Goal: Transaction & Acquisition: Purchase product/service

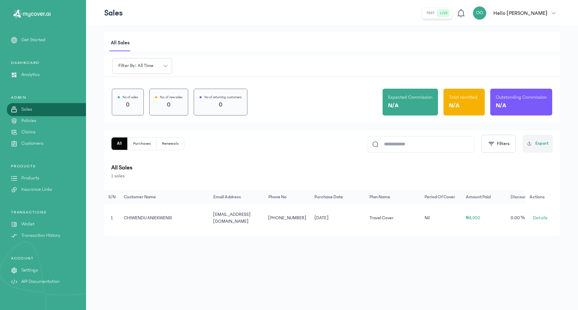
click at [450, 13] on button "live" at bounding box center [443, 13] width 13 height 8
click at [450, 14] on button "test" at bounding box center [443, 13] width 13 height 8
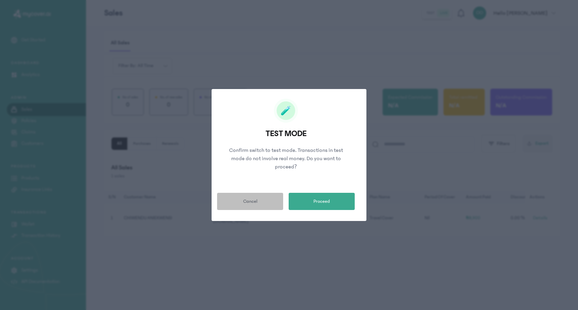
click at [249, 201] on span "Cancel" at bounding box center [250, 201] width 14 height 7
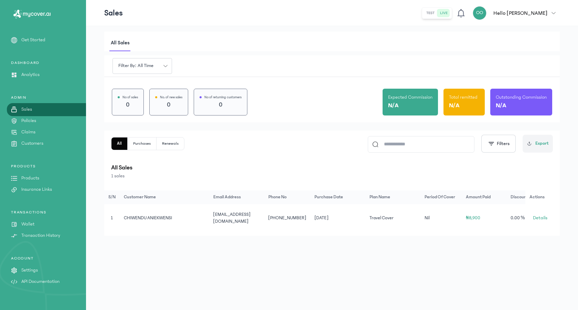
click at [47, 179] on link "Products" at bounding box center [43, 178] width 86 height 7
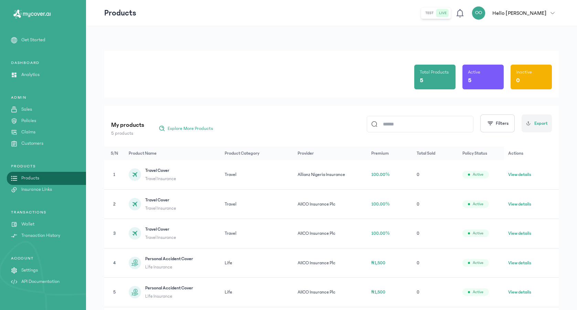
click at [38, 226] on link "Wallet" at bounding box center [43, 224] width 86 height 7
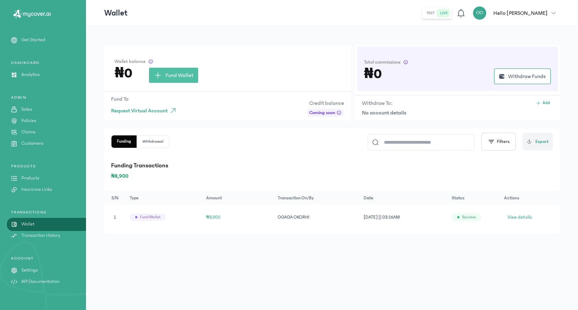
click at [31, 178] on p "Products" at bounding box center [30, 178] width 18 height 7
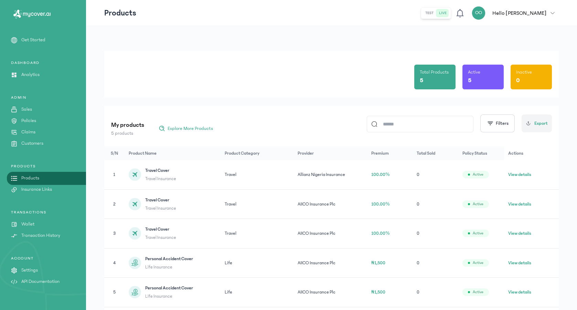
click at [28, 108] on p "Sales" at bounding box center [26, 109] width 11 height 7
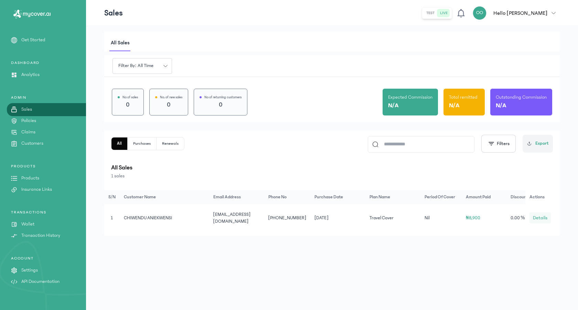
click at [539, 217] on span "Details" at bounding box center [540, 218] width 14 height 7
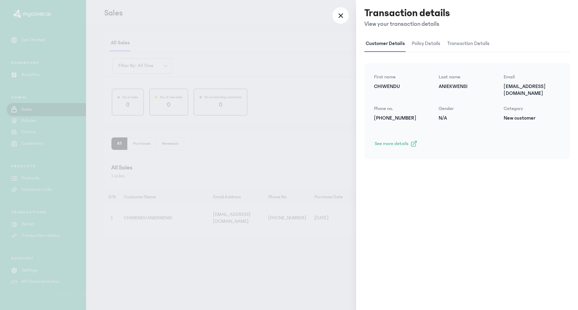
click at [426, 41] on span "policy details" at bounding box center [426, 44] width 31 height 16
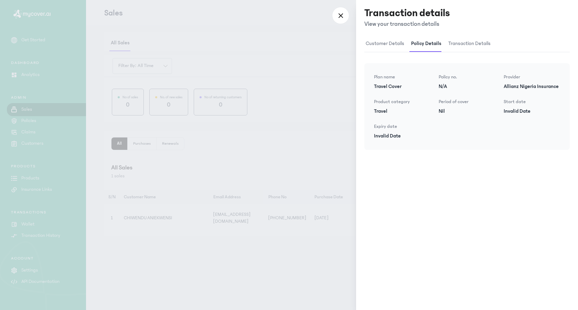
click at [464, 43] on span "transaction details" at bounding box center [469, 44] width 45 height 16
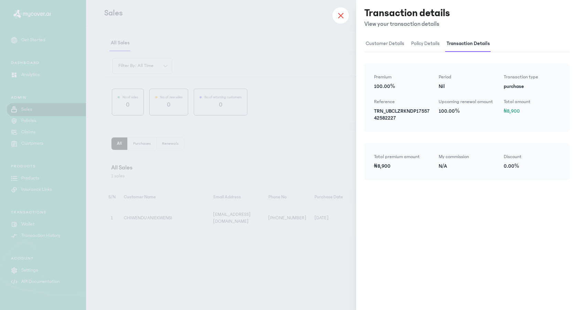
click at [344, 17] on div at bounding box center [340, 15] width 17 height 17
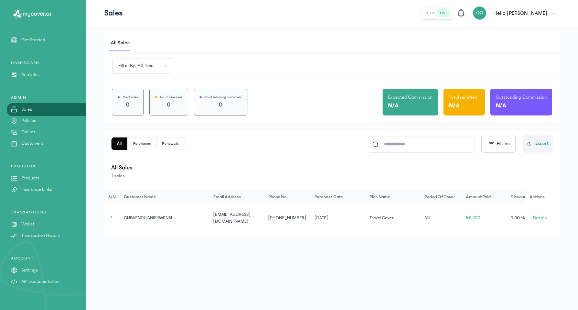
click at [26, 178] on p "Products" at bounding box center [30, 178] width 18 height 7
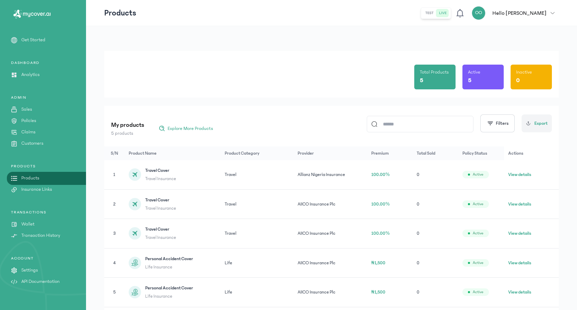
click at [517, 173] on button "View details" at bounding box center [519, 174] width 23 height 7
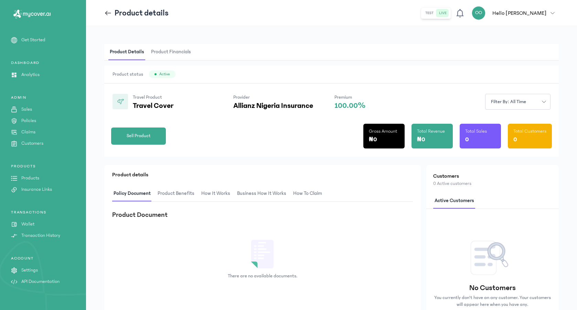
click at [30, 180] on p "Products" at bounding box center [30, 178] width 18 height 7
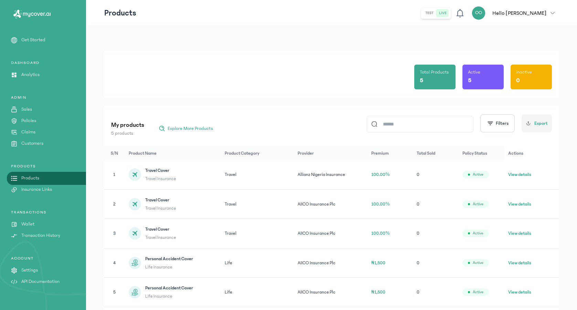
click at [518, 206] on button "View details" at bounding box center [519, 204] width 23 height 7
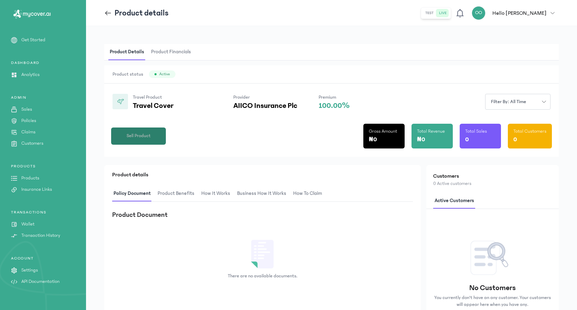
click at [142, 139] on span "Sell Product" at bounding box center [139, 135] width 24 height 7
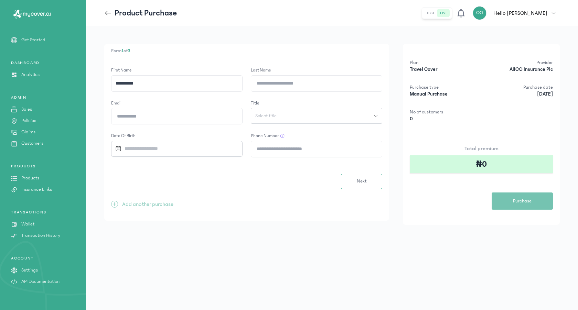
type input "**********"
type input "******"
click at [204, 95] on form "**********" at bounding box center [246, 128] width 271 height 122
click at [167, 83] on input "**********" at bounding box center [176, 84] width 131 height 16
type input "**********"
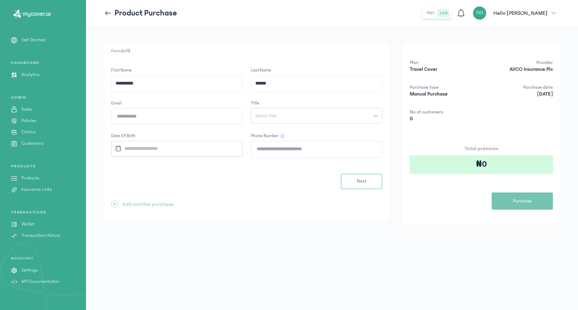
click at [169, 112] on input "Email" at bounding box center [176, 116] width 131 height 16
type input "**********"
click at [372, 112] on button "Select title" at bounding box center [316, 116] width 131 height 16
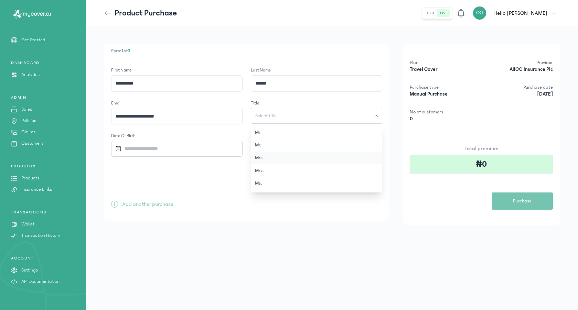
scroll to position [115, 0]
click at [257, 143] on button "Miss" at bounding box center [316, 143] width 131 height 13
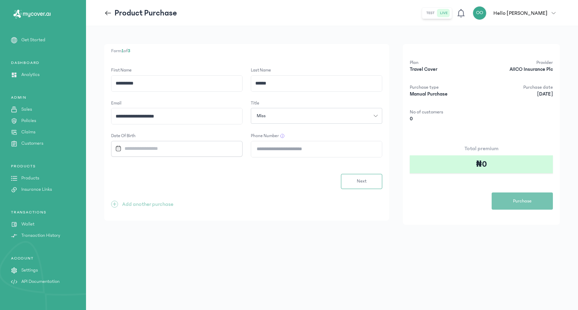
click at [197, 149] on input "Datepicker input" at bounding box center [173, 148] width 121 height 15
click at [183, 174] on div "1995" at bounding box center [186, 173] width 28 height 15
click at [130, 213] on div "[DATE]" at bounding box center [127, 213] width 28 height 15
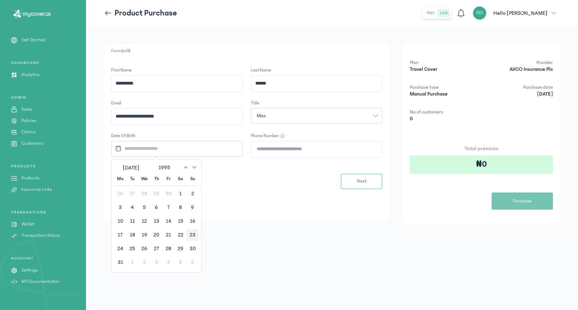
click at [193, 236] on div "23" at bounding box center [193, 235] width 12 height 12
type input "**********"
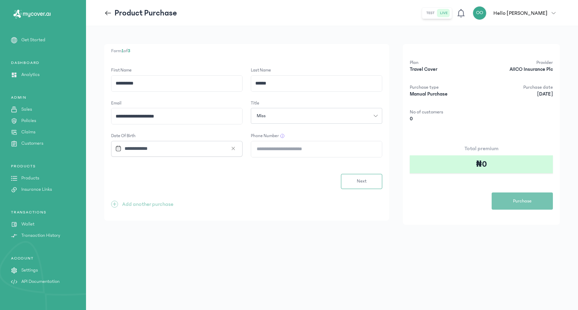
type input "*"
type input "**********"
click at [373, 178] on button "Next" at bounding box center [361, 181] width 41 height 15
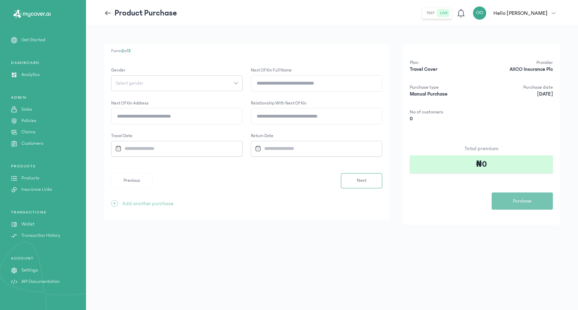
click at [185, 82] on div "Select gender" at bounding box center [172, 83] width 123 height 5
click at [139, 99] on button "[DEMOGRAPHIC_DATA]" at bounding box center [176, 98] width 131 height 13
type input "**********"
click at [334, 115] on input "Relationship with Next of kin" at bounding box center [316, 116] width 131 height 16
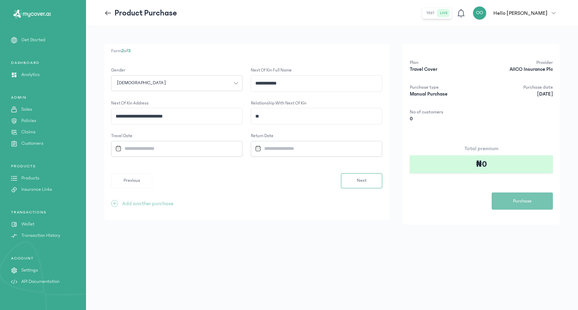
type input "*"
type input "*******"
click at [176, 150] on input "Datepicker input" at bounding box center [173, 148] width 121 height 15
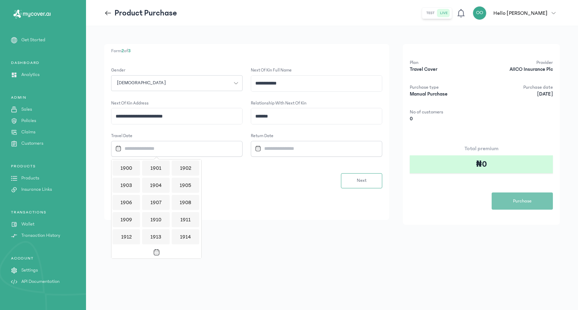
scroll to position [667, 0]
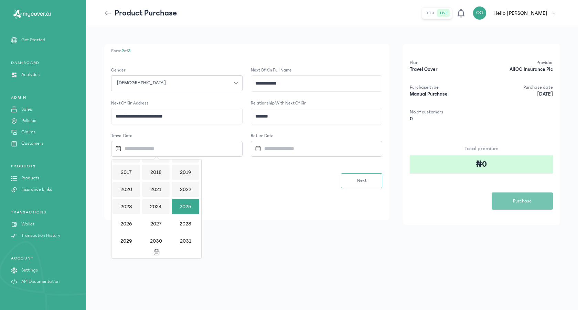
click at [185, 207] on div "2025" at bounding box center [186, 206] width 28 height 15
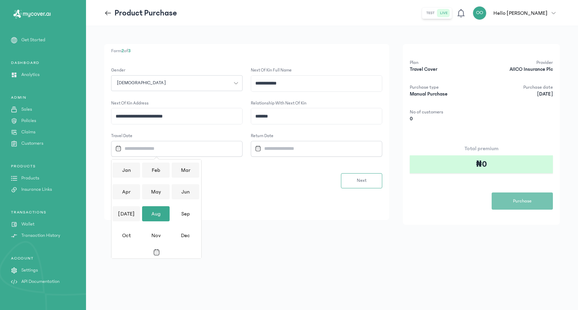
click at [156, 213] on div "Aug" at bounding box center [156, 213] width 28 height 15
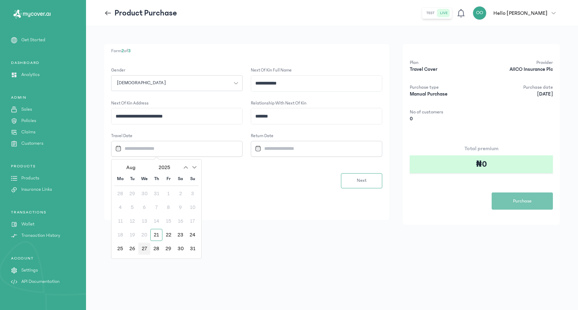
click at [146, 249] on div "27" at bounding box center [144, 249] width 12 height 12
type input "**********"
click at [310, 144] on input "Datepicker input" at bounding box center [312, 148] width 121 height 15
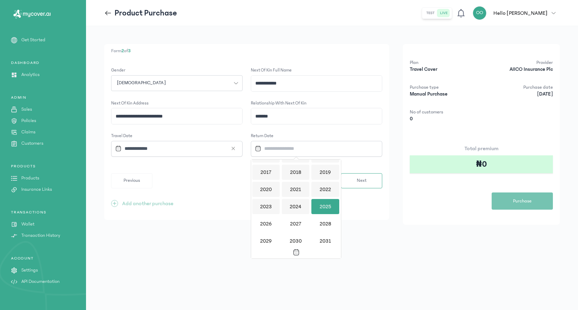
click at [327, 202] on div "2025" at bounding box center [325, 206] width 28 height 15
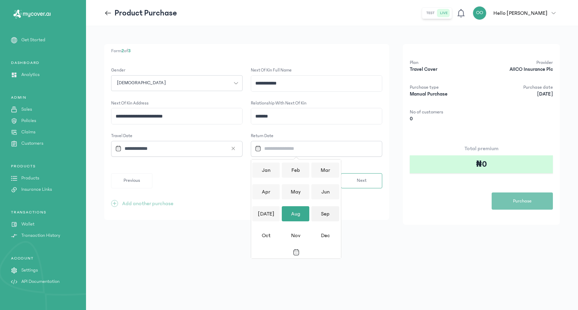
click at [320, 219] on div "Sep" at bounding box center [325, 213] width 28 height 15
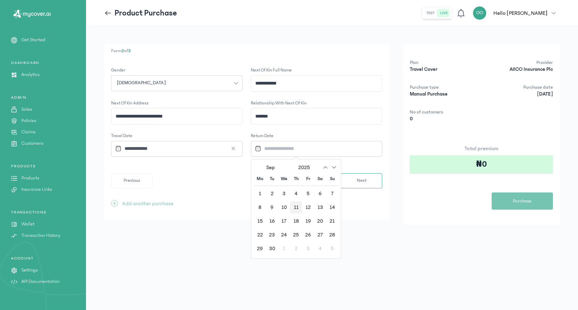
click at [297, 206] on div "11" at bounding box center [296, 208] width 12 height 12
type input "**********"
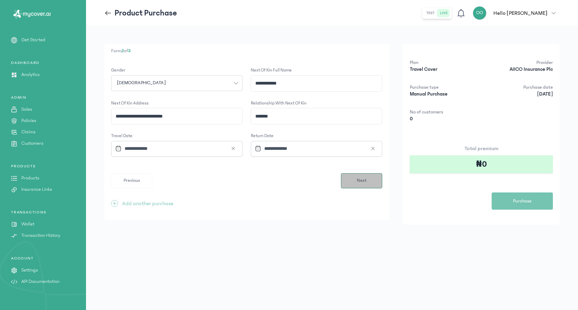
click at [359, 180] on span "Next" at bounding box center [362, 180] width 10 height 7
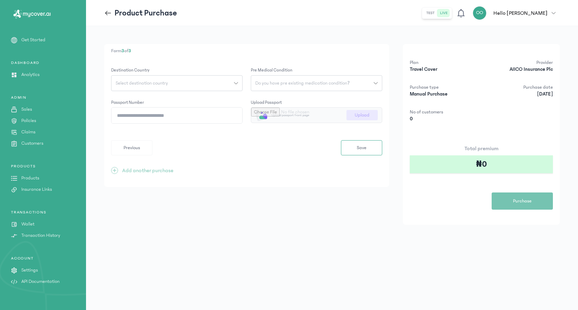
click at [178, 83] on div "Select destination country" at bounding box center [172, 83] width 123 height 5
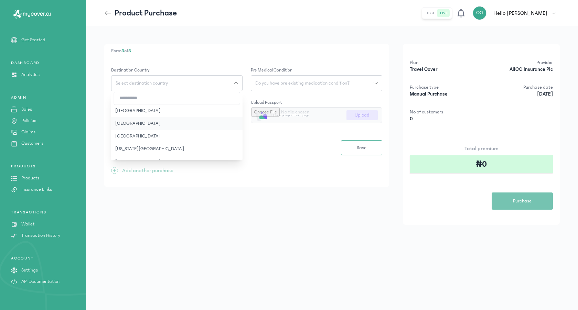
click at [124, 124] on button "[GEOGRAPHIC_DATA]" at bounding box center [176, 123] width 131 height 13
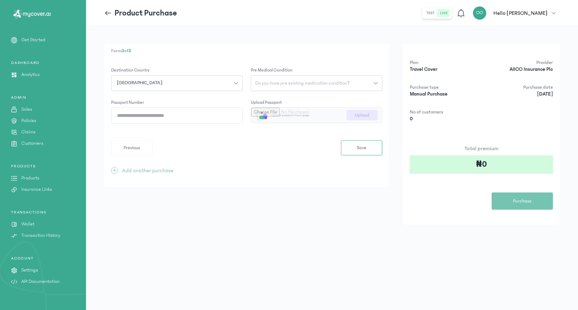
click at [130, 82] on span "[GEOGRAPHIC_DATA]" at bounding box center [140, 82] width 54 height 7
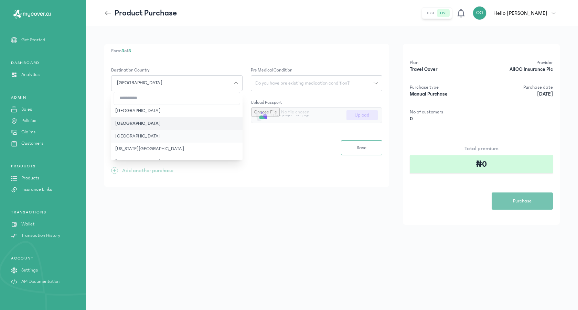
click at [129, 136] on button "[GEOGRAPHIC_DATA]" at bounding box center [176, 136] width 131 height 13
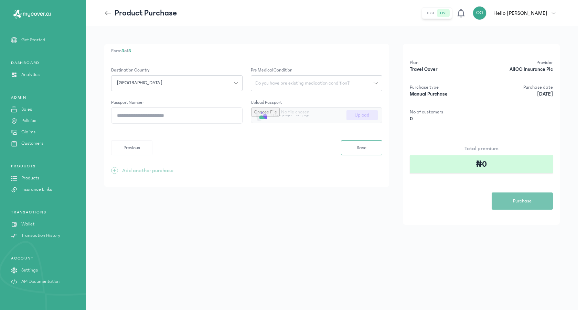
click at [287, 84] on span "Do you have pre existing medication condition?" at bounding box center [302, 83] width 103 height 5
click at [261, 110] on button "No" at bounding box center [316, 111] width 131 height 13
click at [210, 119] on input "Passport Number" at bounding box center [176, 116] width 131 height 16
type input "*"
type input "*********"
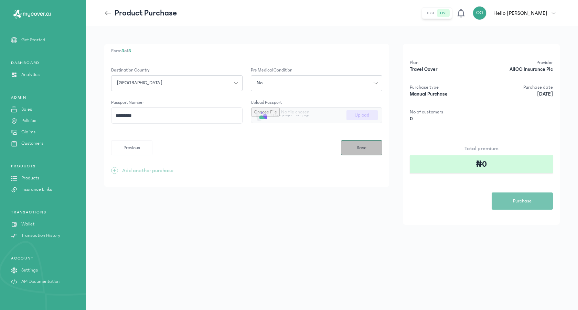
click at [366, 147] on span "Save" at bounding box center [362, 148] width 10 height 7
click at [366, 117] on input "file" at bounding box center [316, 115] width 131 height 15
click at [368, 154] on button "Save" at bounding box center [361, 152] width 41 height 15
click at [359, 116] on input "file" at bounding box center [316, 115] width 131 height 15
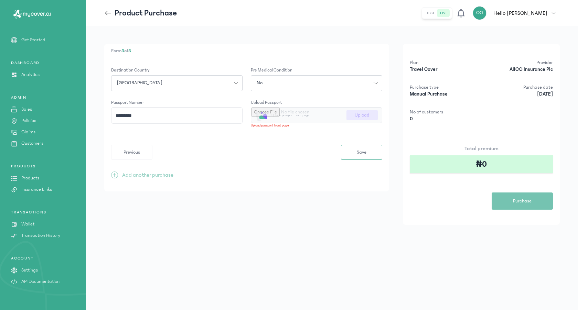
type input "**********"
click at [363, 149] on span "Save" at bounding box center [362, 148] width 10 height 7
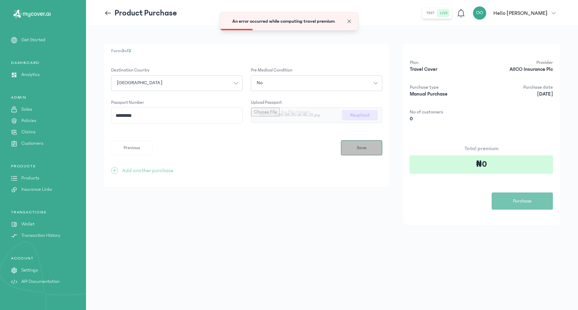
click at [351, 149] on button "Save" at bounding box center [361, 147] width 41 height 15
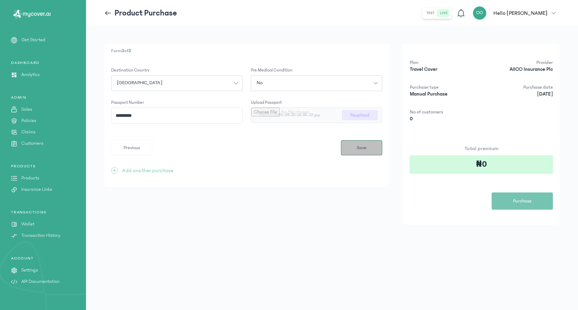
click at [363, 146] on span "Save" at bounding box center [362, 148] width 10 height 7
click at [108, 11] on icon at bounding box center [108, 13] width 8 height 8
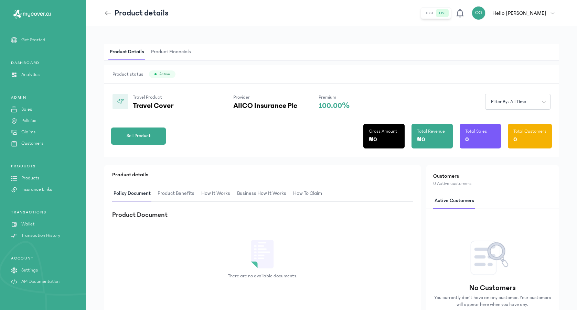
click at [108, 14] on icon at bounding box center [108, 13] width 8 height 8
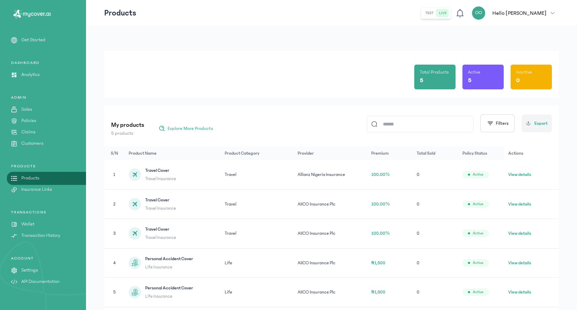
click at [518, 174] on button "View details" at bounding box center [519, 174] width 23 height 7
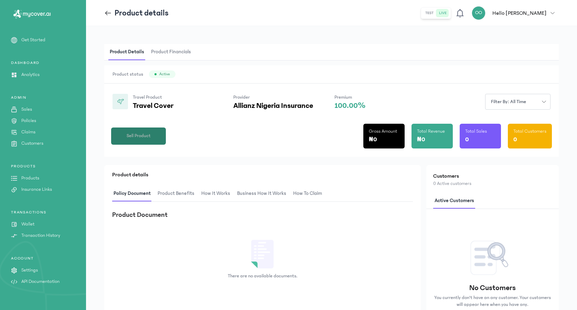
click at [158, 134] on button "Sell Product" at bounding box center [138, 136] width 55 height 17
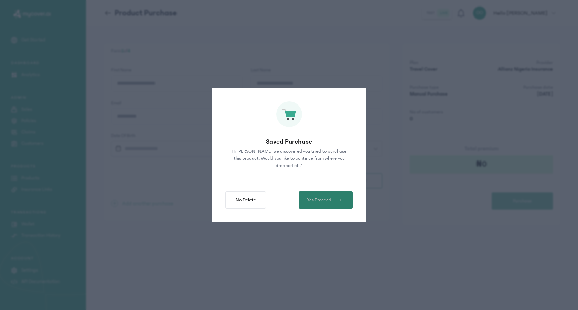
click at [324, 203] on span "Yes Proceed" at bounding box center [319, 200] width 24 height 7
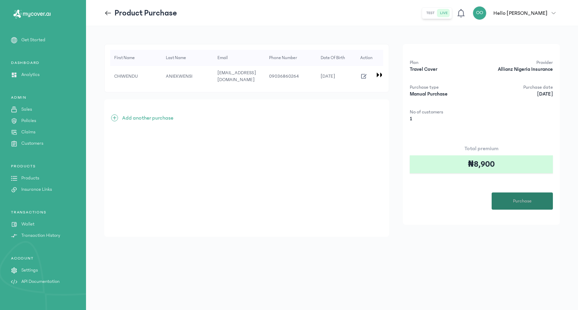
click at [518, 202] on span "Purchase" at bounding box center [522, 201] width 19 height 7
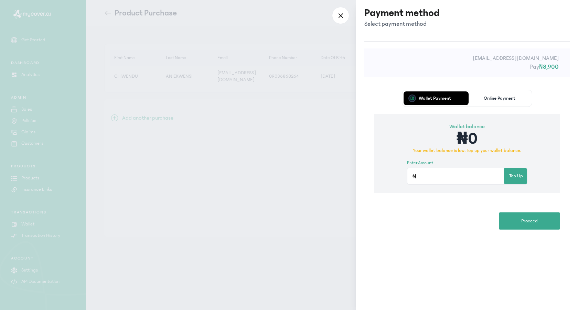
click at [497, 98] on p "Online Payment" at bounding box center [500, 98] width 32 height 5
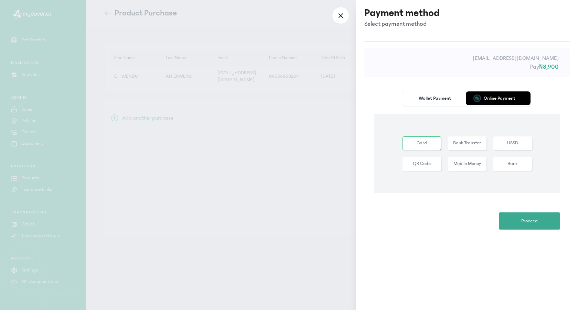
click at [430, 145] on button "Card" at bounding box center [422, 144] width 39 height 14
click at [525, 220] on span "Proceed" at bounding box center [529, 221] width 17 height 7
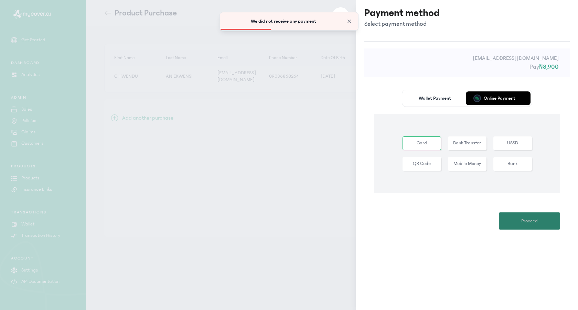
click at [514, 221] on button "Proceed" at bounding box center [529, 221] width 61 height 17
click at [493, 142] on button "Bank Transfer" at bounding box center [512, 144] width 39 height 14
click at [536, 222] on span "Proceed" at bounding box center [529, 221] width 17 height 7
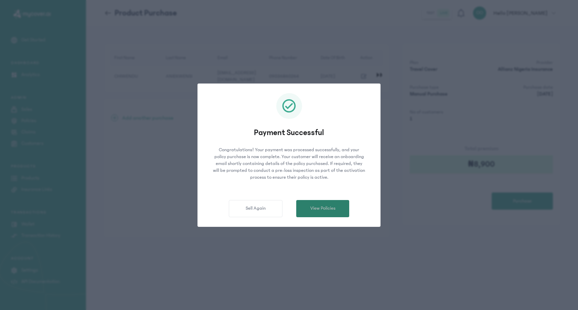
click at [326, 210] on span "View Policies" at bounding box center [322, 208] width 25 height 7
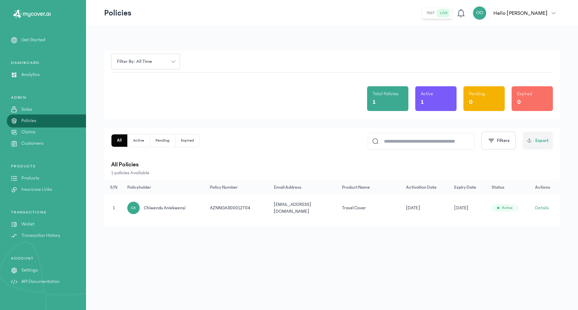
click at [34, 109] on link "Sales" at bounding box center [43, 109] width 86 height 7
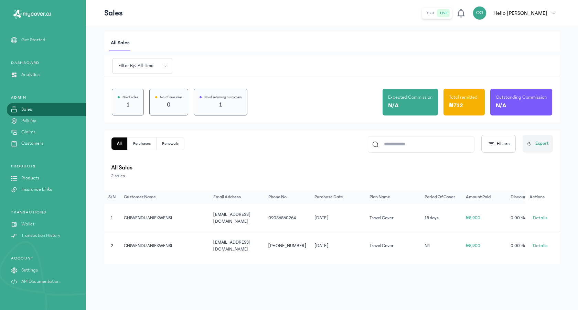
click at [34, 179] on p "Products" at bounding box center [30, 178] width 18 height 7
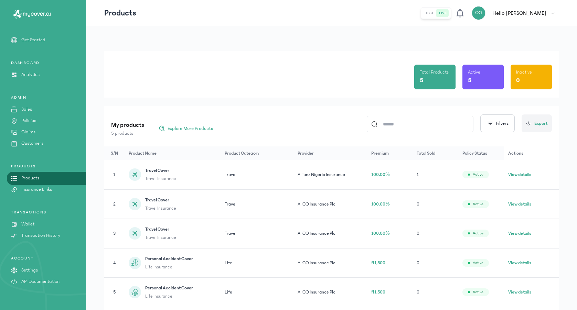
click at [40, 224] on link "Wallet" at bounding box center [43, 224] width 86 height 7
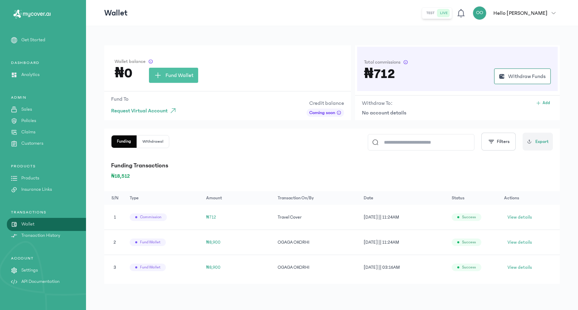
click at [48, 236] on p "Transaction History" at bounding box center [40, 235] width 39 height 7
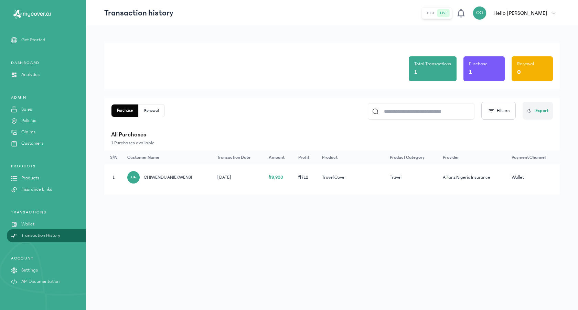
click at [31, 180] on p "Products" at bounding box center [30, 178] width 18 height 7
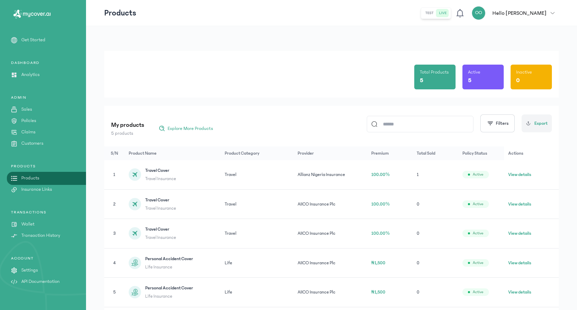
click at [522, 175] on button "View details" at bounding box center [519, 174] width 23 height 7
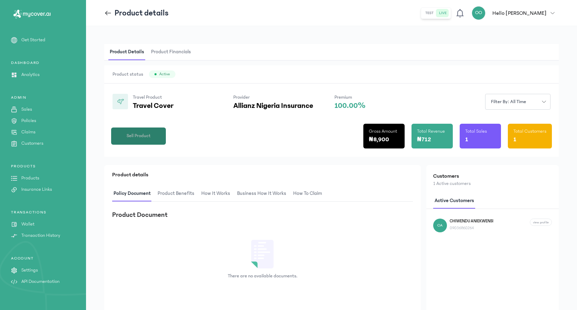
click at [137, 138] on span "Sell Product" at bounding box center [139, 135] width 24 height 7
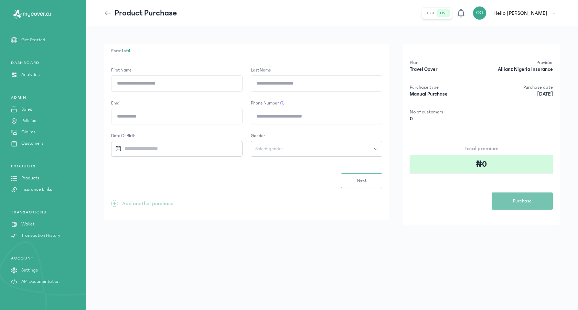
type input "*"
type input "**********"
type input "******"
type input "*"
type input "**********"
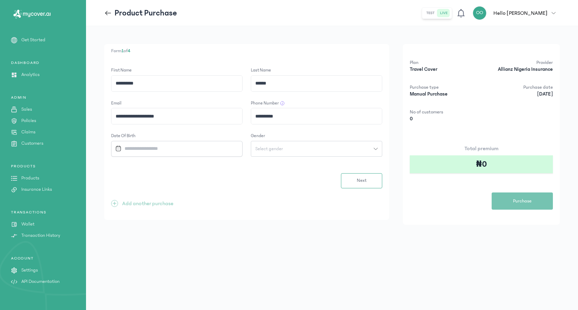
click at [256, 115] on input "**********" at bounding box center [316, 116] width 131 height 16
type input "**********"
click at [198, 148] on input "Datepicker input" at bounding box center [173, 148] width 121 height 15
click at [186, 230] on div "1995" at bounding box center [186, 228] width 28 height 15
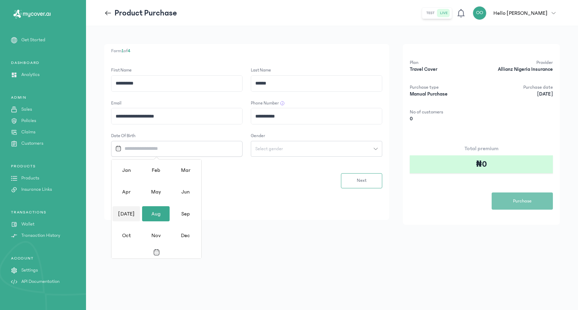
click at [125, 214] on div "[DATE]" at bounding box center [127, 213] width 28 height 15
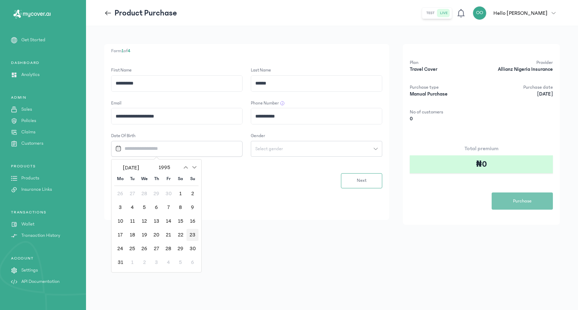
click at [195, 237] on div "23" at bounding box center [193, 235] width 12 height 12
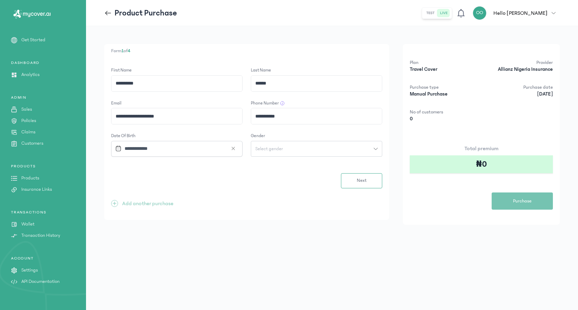
click at [280, 147] on span "Select gender" at bounding box center [269, 149] width 36 height 5
click at [262, 176] on button "[DEMOGRAPHIC_DATA]" at bounding box center [316, 177] width 131 height 13
click at [353, 179] on button "Next" at bounding box center [361, 180] width 41 height 15
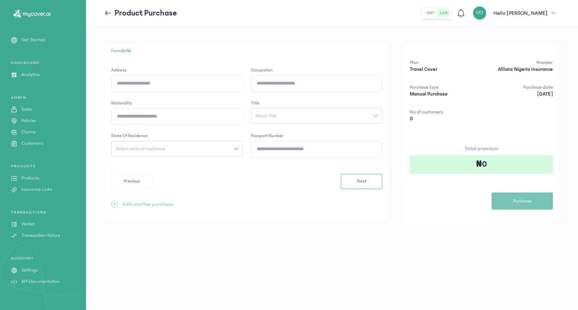
click at [177, 81] on input "Address" at bounding box center [176, 84] width 131 height 16
type input "**********"
click at [267, 84] on input "Occupation" at bounding box center [316, 84] width 131 height 16
type input "*******"
click at [208, 119] on input "Nationality" at bounding box center [176, 116] width 131 height 16
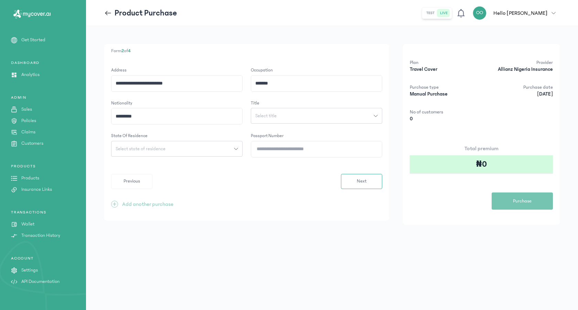
type input "********"
click at [276, 118] on button "Select title" at bounding box center [316, 116] width 131 height 16
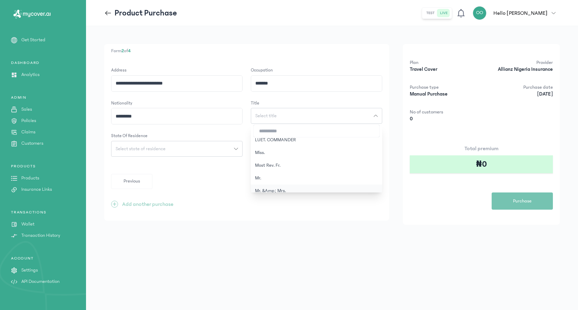
scroll to position [201, 0]
click at [265, 158] on button "Miss." at bounding box center [316, 158] width 131 height 13
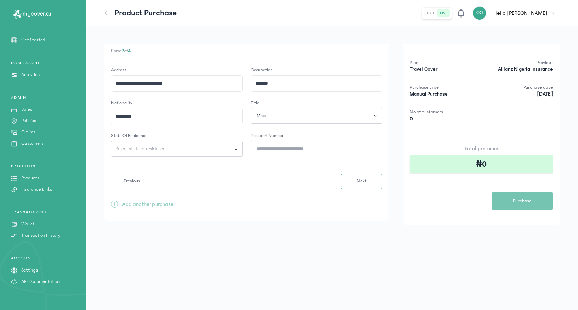
click at [170, 144] on button "Select state of residence" at bounding box center [176, 149] width 131 height 16
click at [168, 166] on input "search" at bounding box center [177, 164] width 126 height 12
type input "**"
click at [156, 177] on button "[GEOGRAPHIC_DATA]" at bounding box center [176, 176] width 131 height 13
click at [281, 146] on input "Passport Number" at bounding box center [316, 149] width 131 height 16
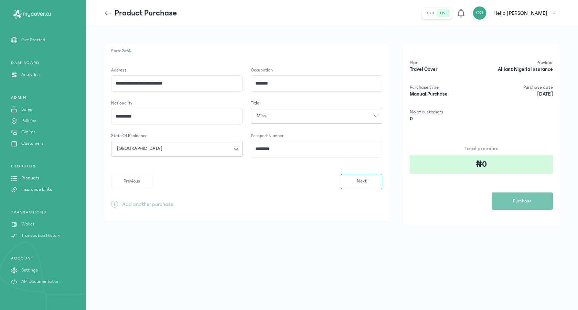
type input "*********"
click at [356, 178] on button "Next" at bounding box center [361, 181] width 41 height 15
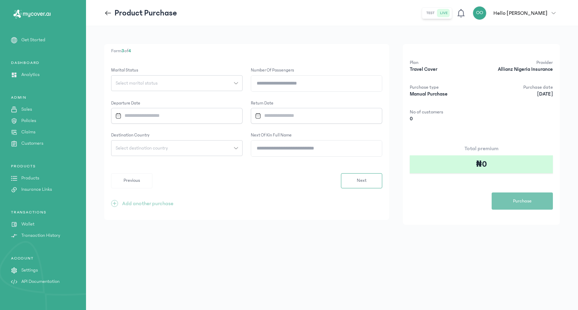
click at [168, 84] on div "Select marital status" at bounding box center [172, 83] width 123 height 5
click at [124, 99] on button "Single" at bounding box center [176, 98] width 131 height 13
click at [263, 83] on input "Number of Passengers" at bounding box center [316, 84] width 131 height 16
type input "*"
click at [200, 124] on form "Marital Status [DEMOGRAPHIC_DATA] Number of Passengers * Departure Date Return …" at bounding box center [246, 127] width 271 height 121
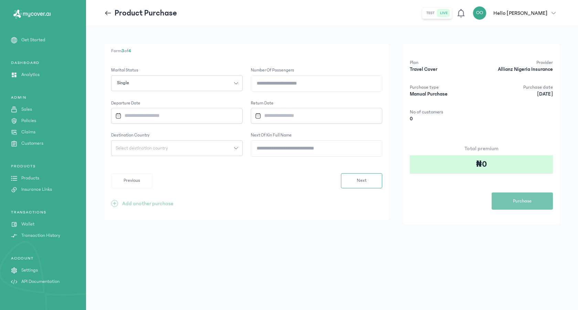
click at [186, 118] on input "Datepicker input" at bounding box center [173, 115] width 121 height 15
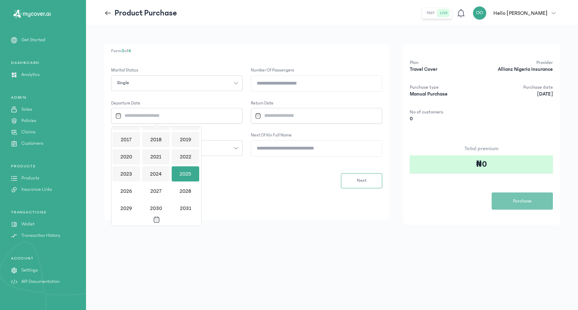
click at [182, 174] on div "2025" at bounding box center [186, 174] width 28 height 15
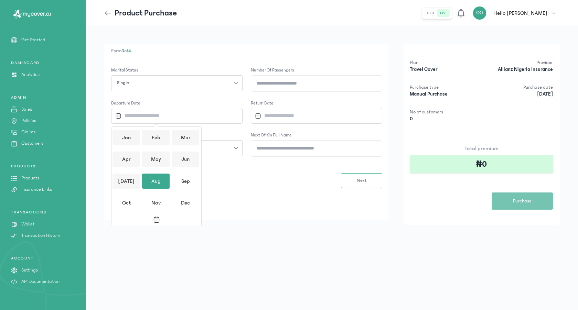
click at [159, 183] on div "Aug" at bounding box center [156, 181] width 28 height 15
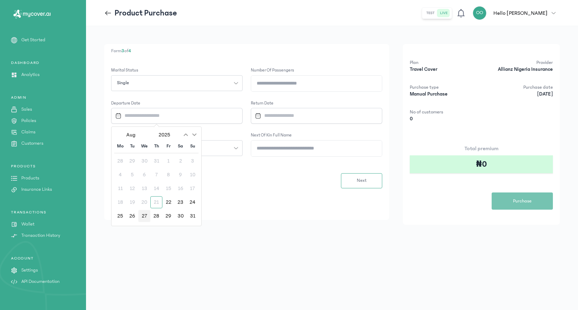
click at [145, 220] on div "27" at bounding box center [144, 216] width 12 height 12
click at [287, 118] on input "Datepicker input" at bounding box center [312, 115] width 121 height 15
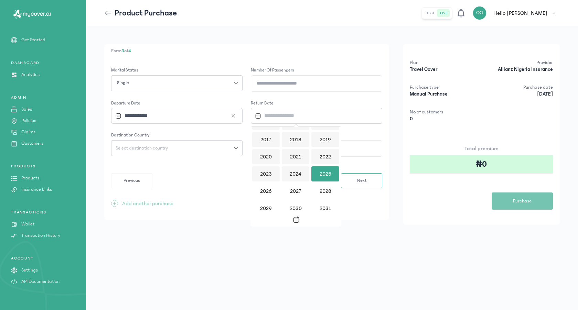
click at [323, 172] on div "2025" at bounding box center [325, 174] width 28 height 15
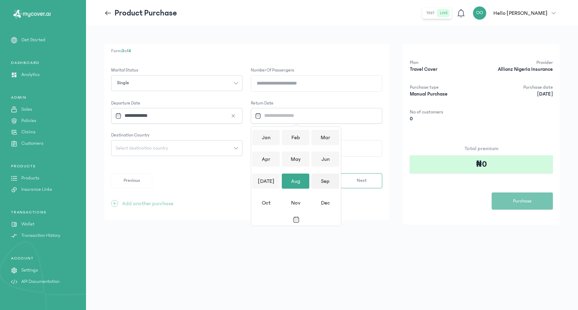
click at [322, 182] on div "Sep" at bounding box center [325, 181] width 28 height 15
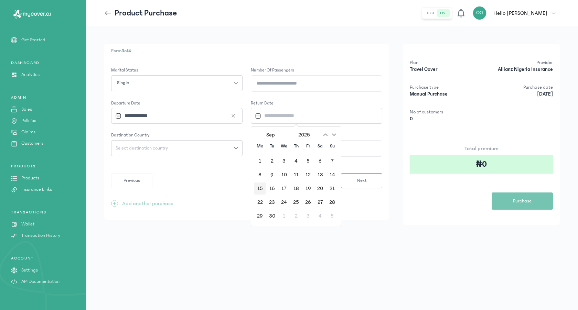
click at [262, 187] on div "15" at bounding box center [260, 189] width 12 height 12
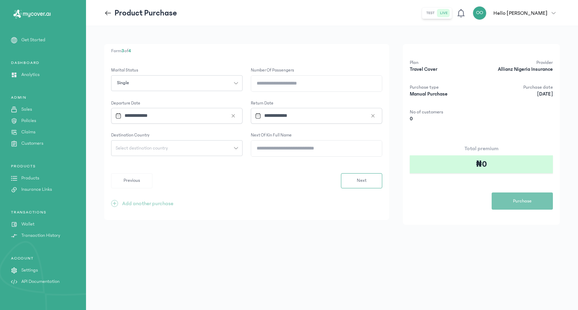
click at [212, 148] on div "Select destination country" at bounding box center [172, 148] width 123 height 5
click at [134, 199] on button "[GEOGRAPHIC_DATA]" at bounding box center [176, 201] width 131 height 13
click at [276, 150] on input "Next of kin full name" at bounding box center [316, 149] width 131 height 16
type input "**********"
click at [359, 184] on span "Next" at bounding box center [362, 180] width 10 height 7
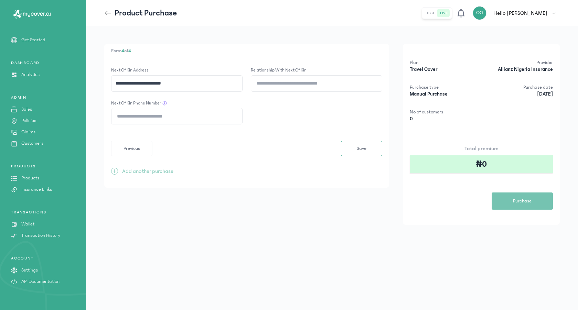
type input "**********"
type input "*******"
click at [117, 116] on input "**********" at bounding box center [176, 116] width 131 height 16
type input "**********"
click at [358, 149] on span "Save" at bounding box center [362, 148] width 10 height 7
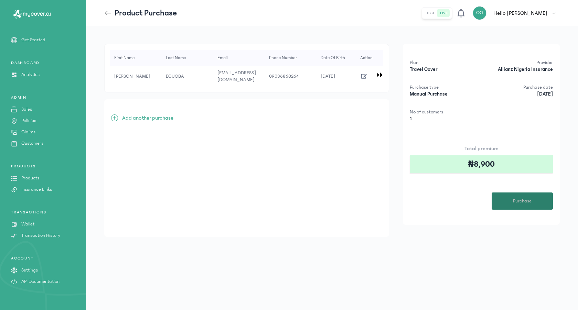
click at [533, 205] on button "Purchase" at bounding box center [522, 201] width 61 height 17
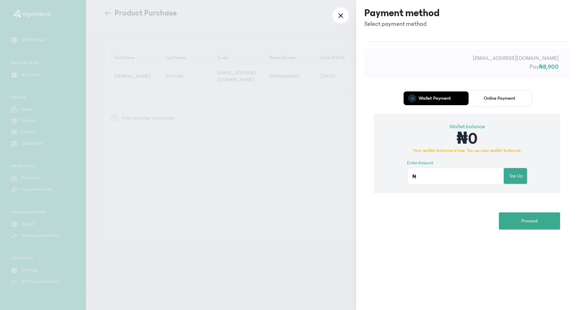
click at [511, 97] on p "Online Payment" at bounding box center [500, 98] width 32 height 5
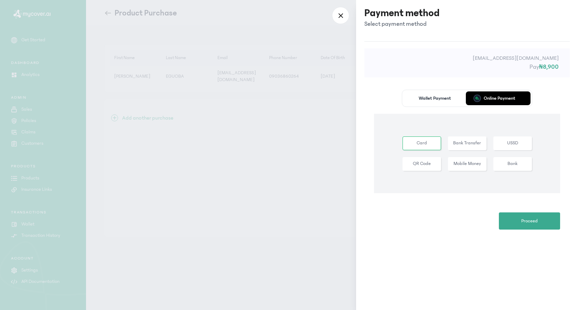
click at [493, 144] on button "Bank Transfer" at bounding box center [512, 144] width 39 height 14
click at [527, 222] on span "Proceed" at bounding box center [529, 221] width 17 height 7
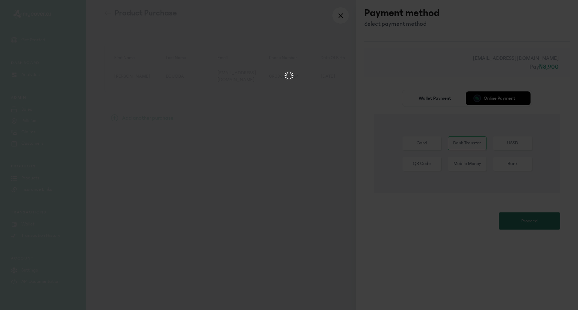
scroll to position [0, 0]
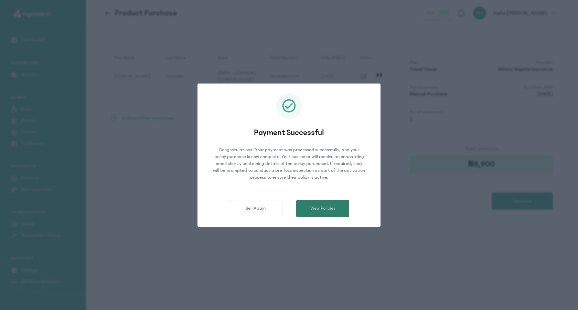
click at [327, 210] on span "View Policies" at bounding box center [322, 208] width 25 height 7
